Goal: Task Accomplishment & Management: Use online tool/utility

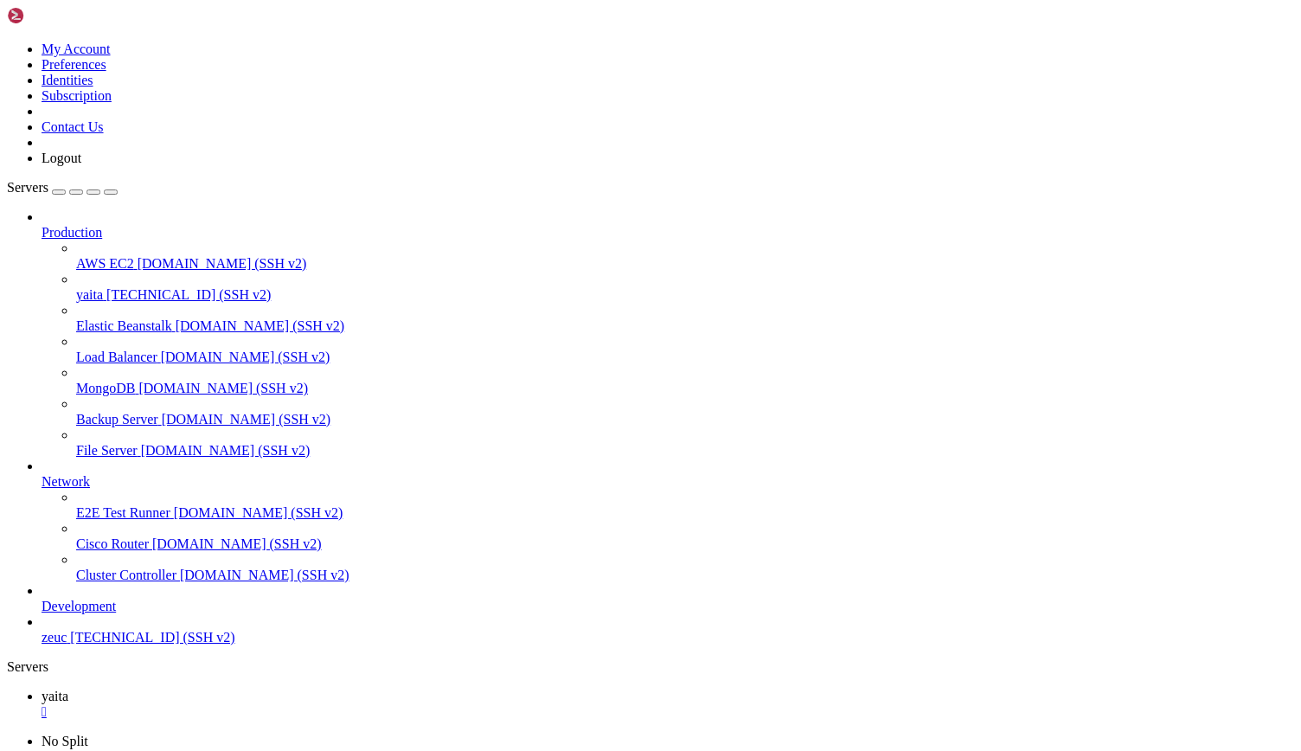
scroll to position [11185, 0]
drag, startPoint x: 63, startPoint y: 1191, endPoint x: 142, endPoint y: 1348, distance: 176.0
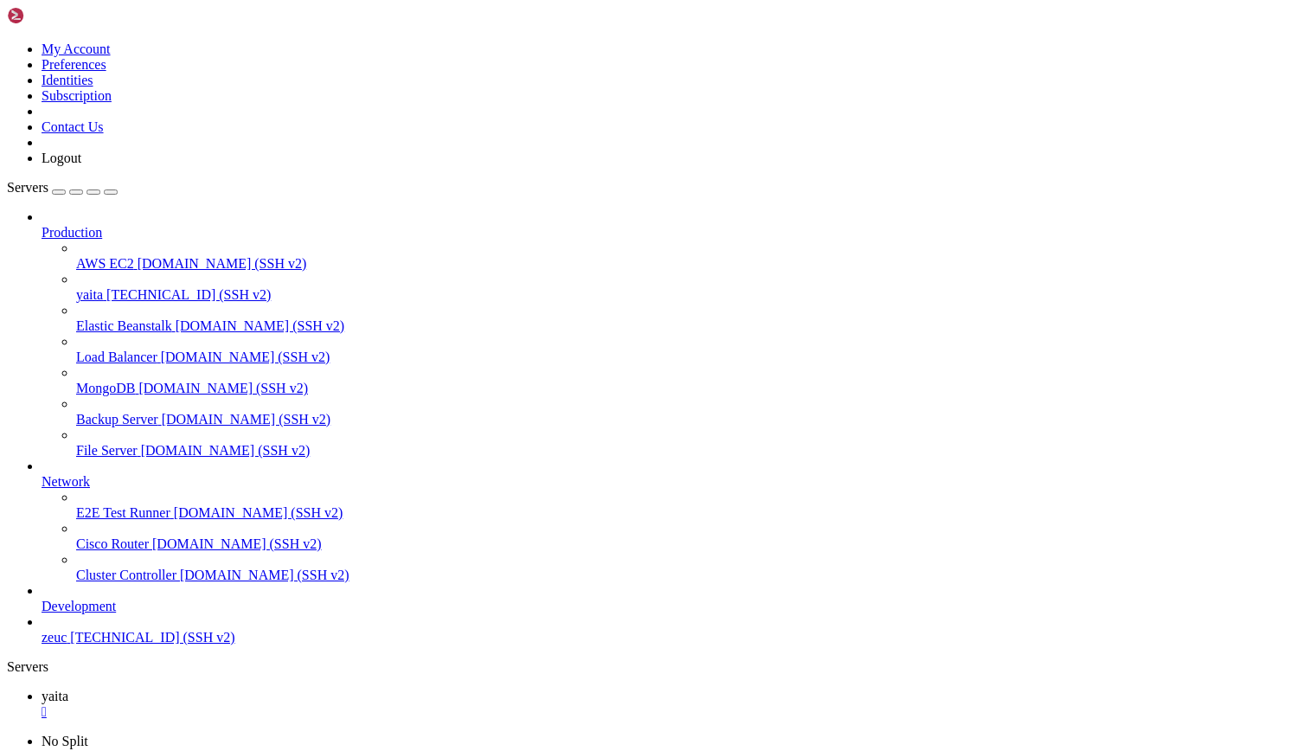
scroll to position [22736, 0]
drag, startPoint x: 66, startPoint y: 1092, endPoint x: 356, endPoint y: 1094, distance: 290.6
drag, startPoint x: 202, startPoint y: 1290, endPoint x: 925, endPoint y: 1500, distance: 752.7
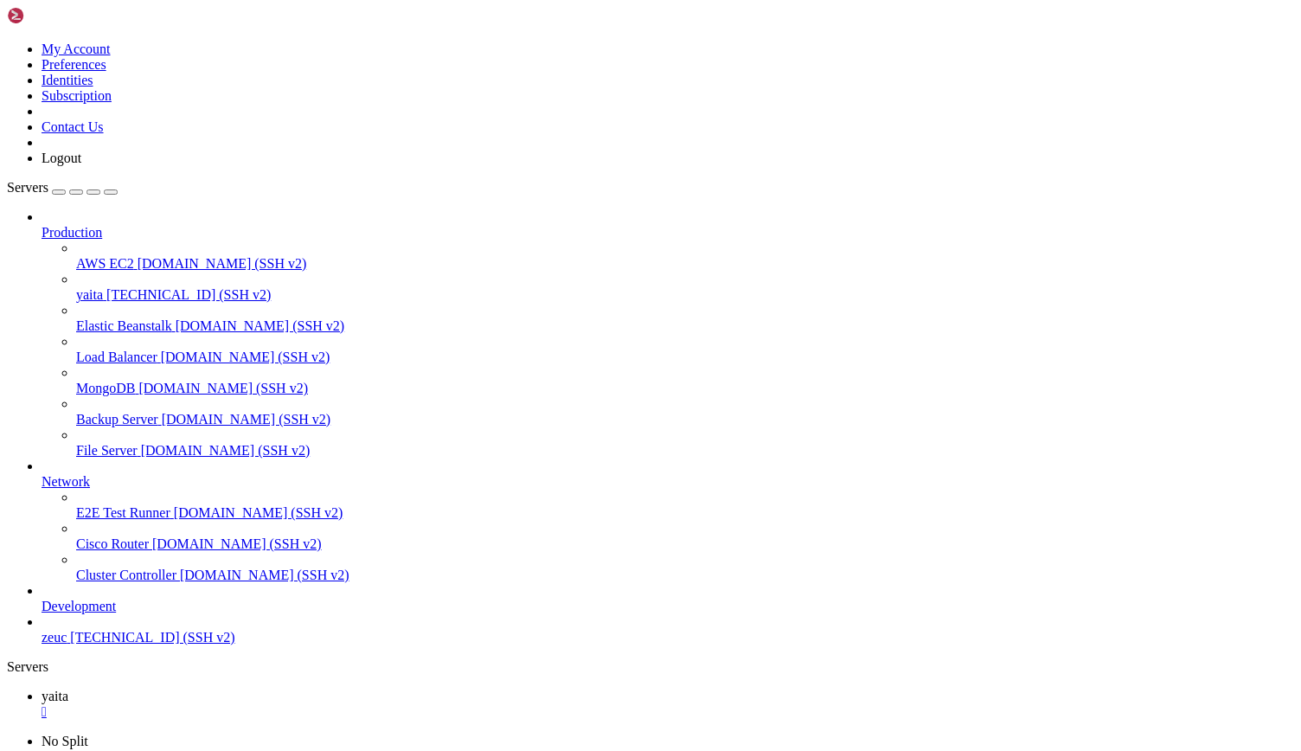
drag, startPoint x: 204, startPoint y: 1245, endPoint x: 1012, endPoint y: 1536, distance: 858.5
